Goal: Information Seeking & Learning: Learn about a topic

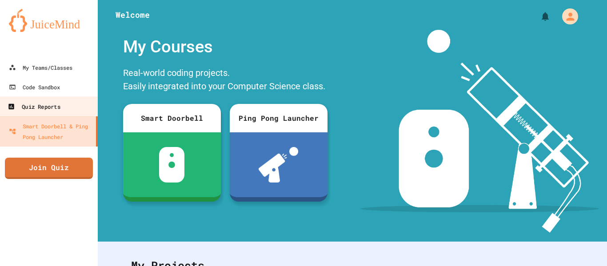
click at [69, 107] on link "Quiz Reports" at bounding box center [49, 106] width 101 height 20
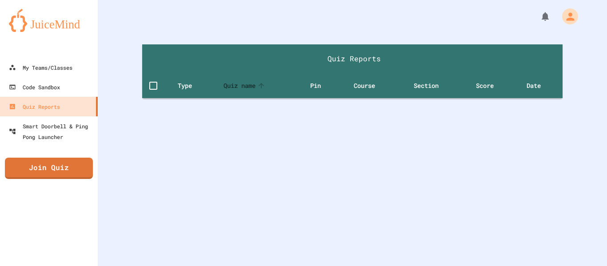
click at [232, 89] on span "Quiz name" at bounding box center [246, 85] width 44 height 11
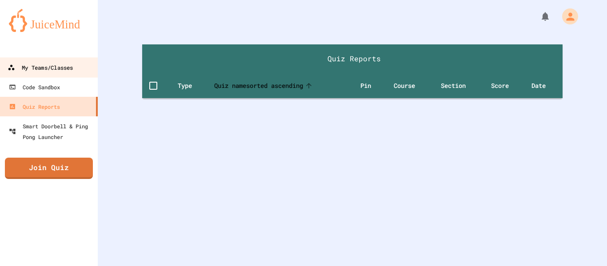
click at [57, 69] on div "My Teams/Classes" at bounding box center [40, 67] width 65 height 11
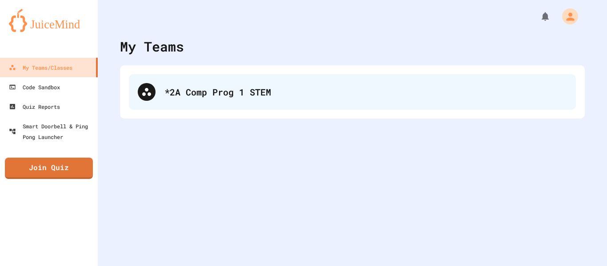
click at [164, 108] on div "*2A Comp Prog 1 STEM" at bounding box center [352, 92] width 447 height 36
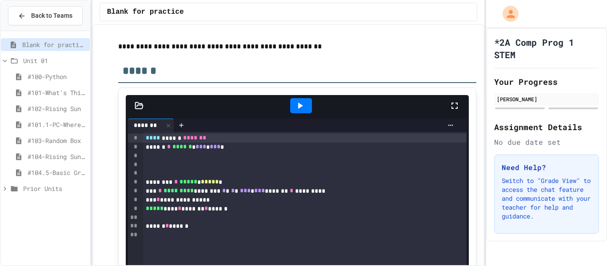
click at [74, 158] on span "#104-Rising Sun Plus" at bounding box center [57, 156] width 59 height 9
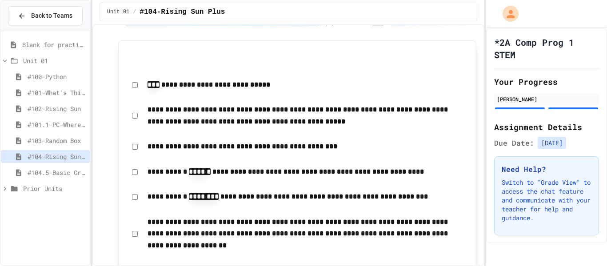
scroll to position [1680, 0]
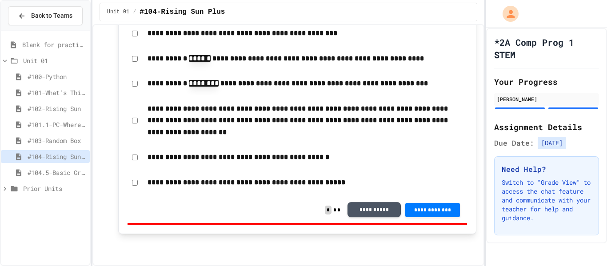
click at [375, 210] on button "**********" at bounding box center [373, 209] width 53 height 15
click at [28, 60] on span "Unit 01" at bounding box center [54, 60] width 63 height 9
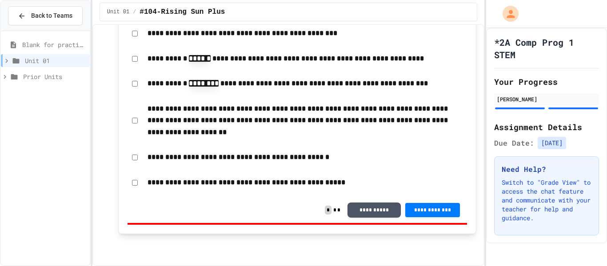
click at [31, 69] on div "Unit 01" at bounding box center [45, 62] width 89 height 16
click at [33, 72] on span "Prior Units" at bounding box center [54, 76] width 63 height 9
click at [42, 96] on span "Unit 00" at bounding box center [57, 92] width 58 height 9
click at [32, 95] on span "Unit 00" at bounding box center [57, 92] width 58 height 9
click at [20, 74] on div "Prior Units" at bounding box center [45, 76] width 89 height 13
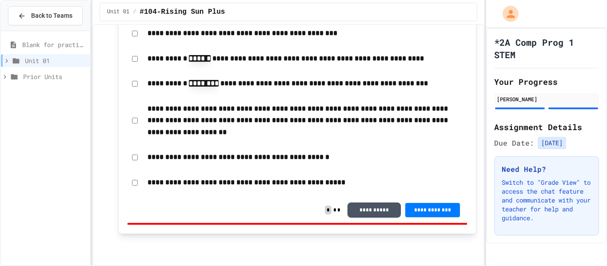
click at [15, 62] on icon at bounding box center [16, 60] width 7 height 5
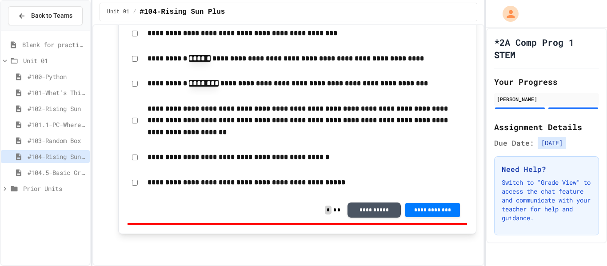
click at [56, 176] on span "#104.5-Basic Graphics Review" at bounding box center [57, 172] width 59 height 9
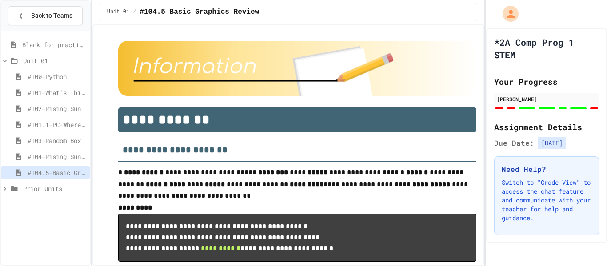
click at [160, 7] on span "#104.5-Basic Graphics Review" at bounding box center [200, 12] width 120 height 11
click at [121, 13] on span "Unit 01" at bounding box center [118, 11] width 22 height 7
click at [225, 16] on span "#104.5-Basic Graphics Review" at bounding box center [200, 12] width 120 height 11
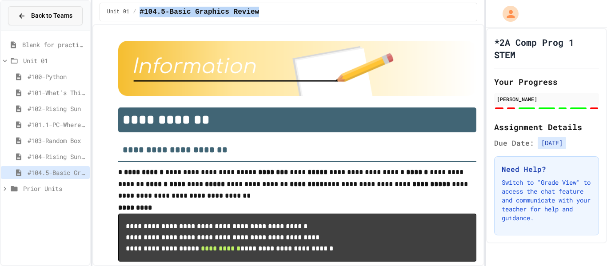
click at [66, 15] on span "Back to Teams" at bounding box center [51, 15] width 41 height 9
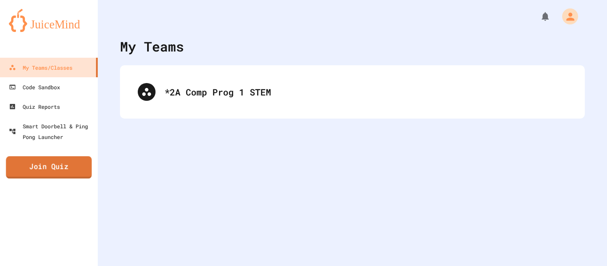
click at [65, 160] on link "Join Quiz" at bounding box center [49, 167] width 86 height 22
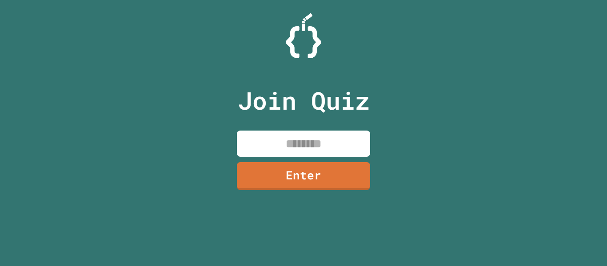
click at [312, 147] on input at bounding box center [303, 144] width 133 height 26
click at [187, 104] on div "Join Quiz Enter" at bounding box center [303, 133] width 607 height 266
click at [265, 133] on input at bounding box center [303, 144] width 133 height 26
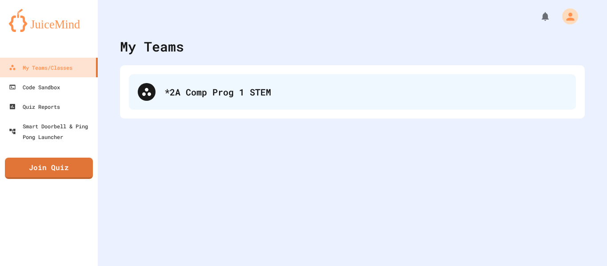
click at [201, 106] on div "*2A Comp Prog 1 STEM" at bounding box center [352, 92] width 447 height 36
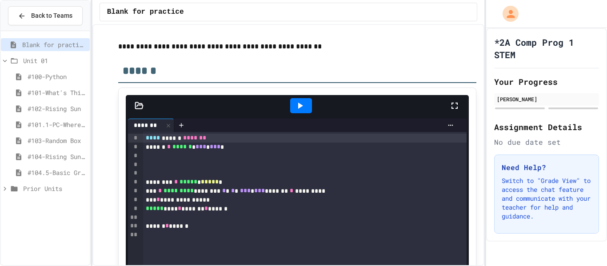
click at [75, 154] on span "#104-Rising Sun Plus" at bounding box center [57, 156] width 59 height 9
